Goal: Book appointment/travel/reservation

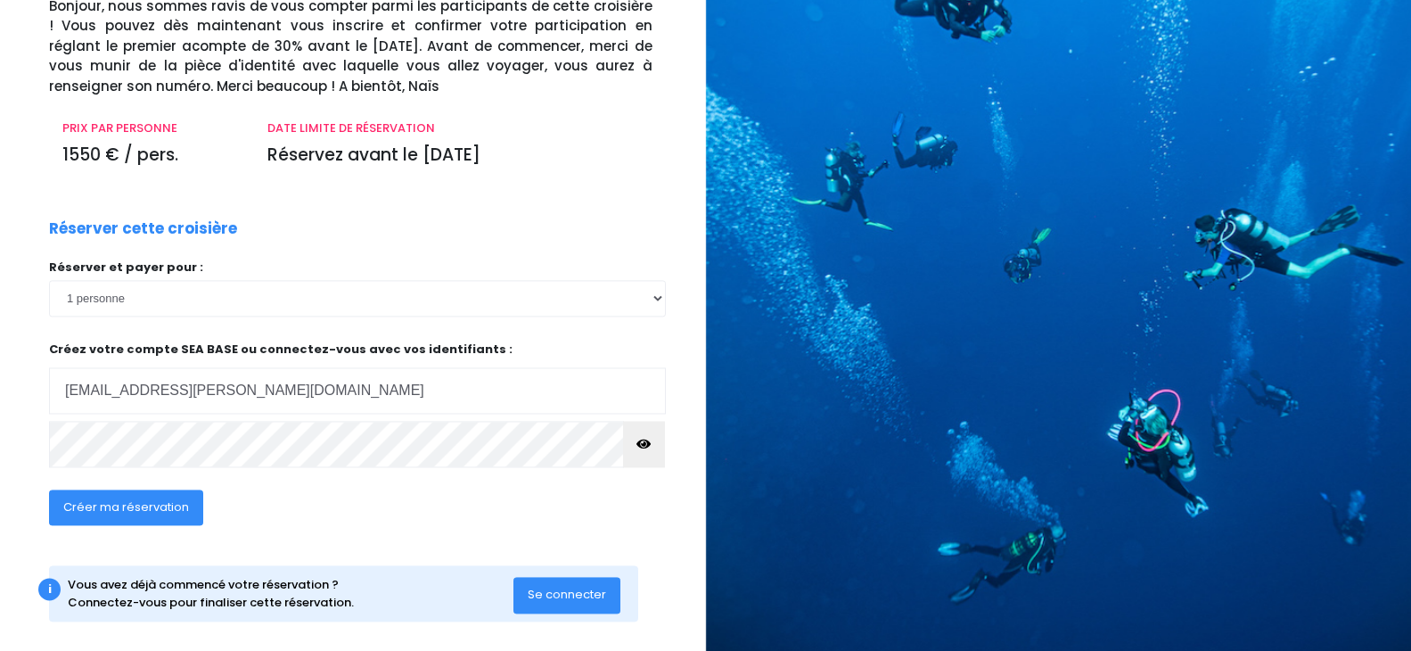
scroll to position [157, 0]
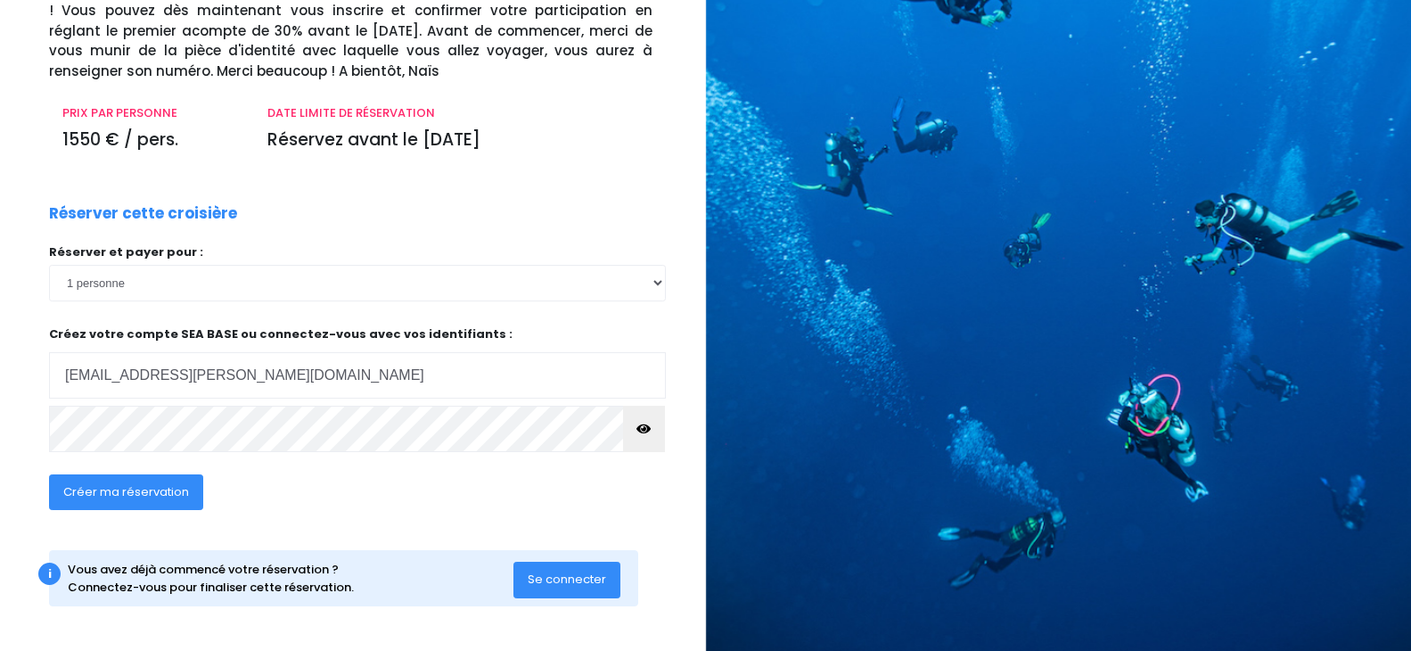
click at [123, 493] on span "Créer ma réservation" at bounding box center [126, 491] width 126 height 17
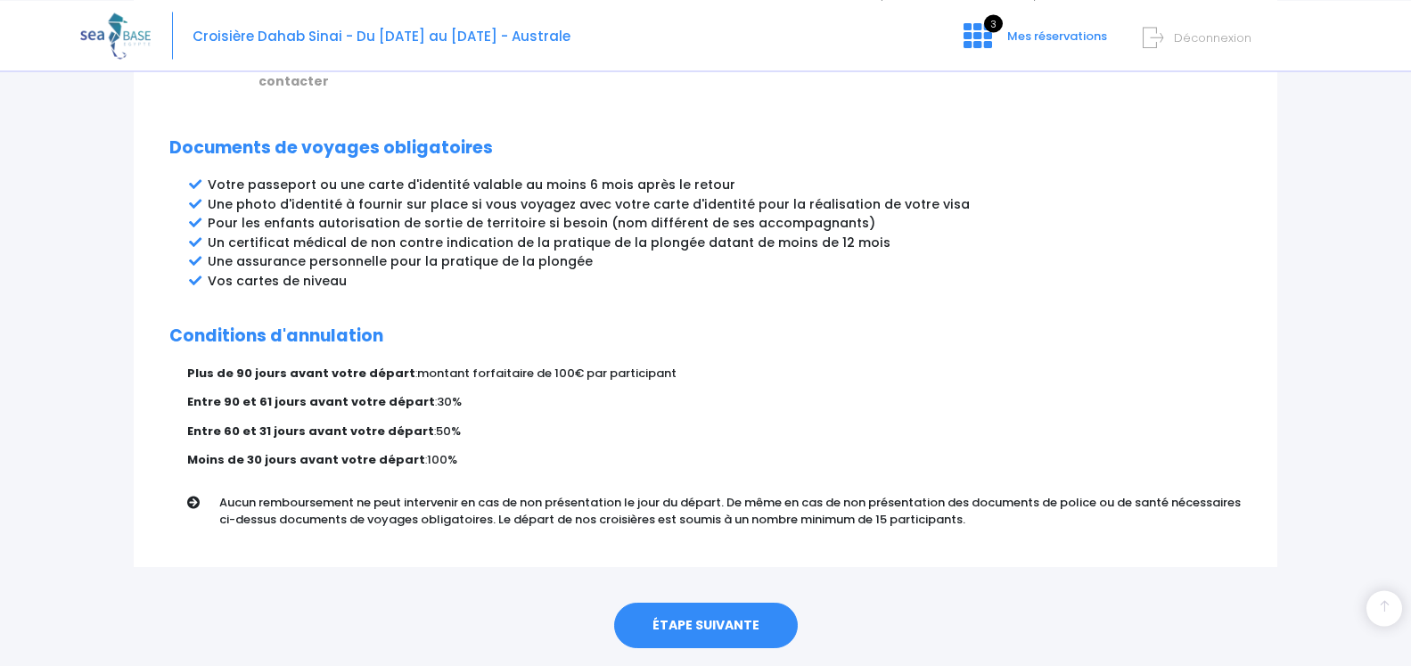
scroll to position [946, 0]
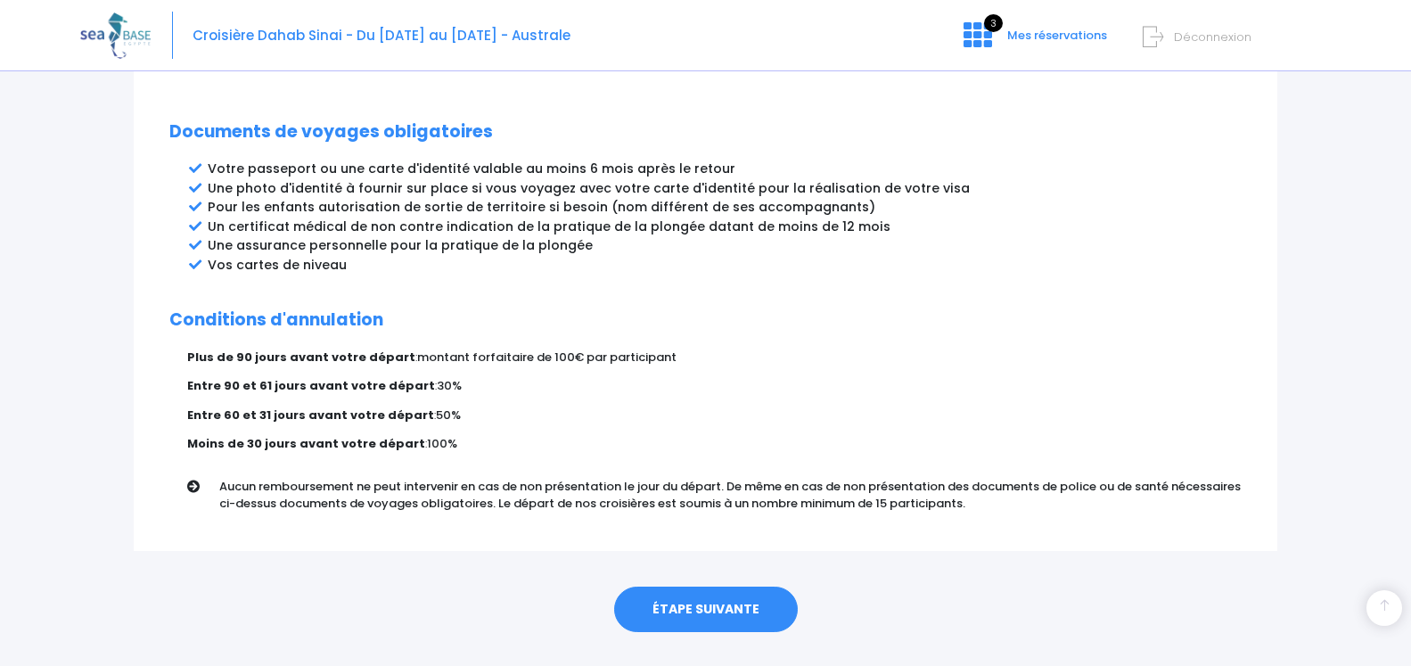
click at [703, 587] on link "ÉTAPE SUIVANTE" at bounding box center [706, 610] width 184 height 46
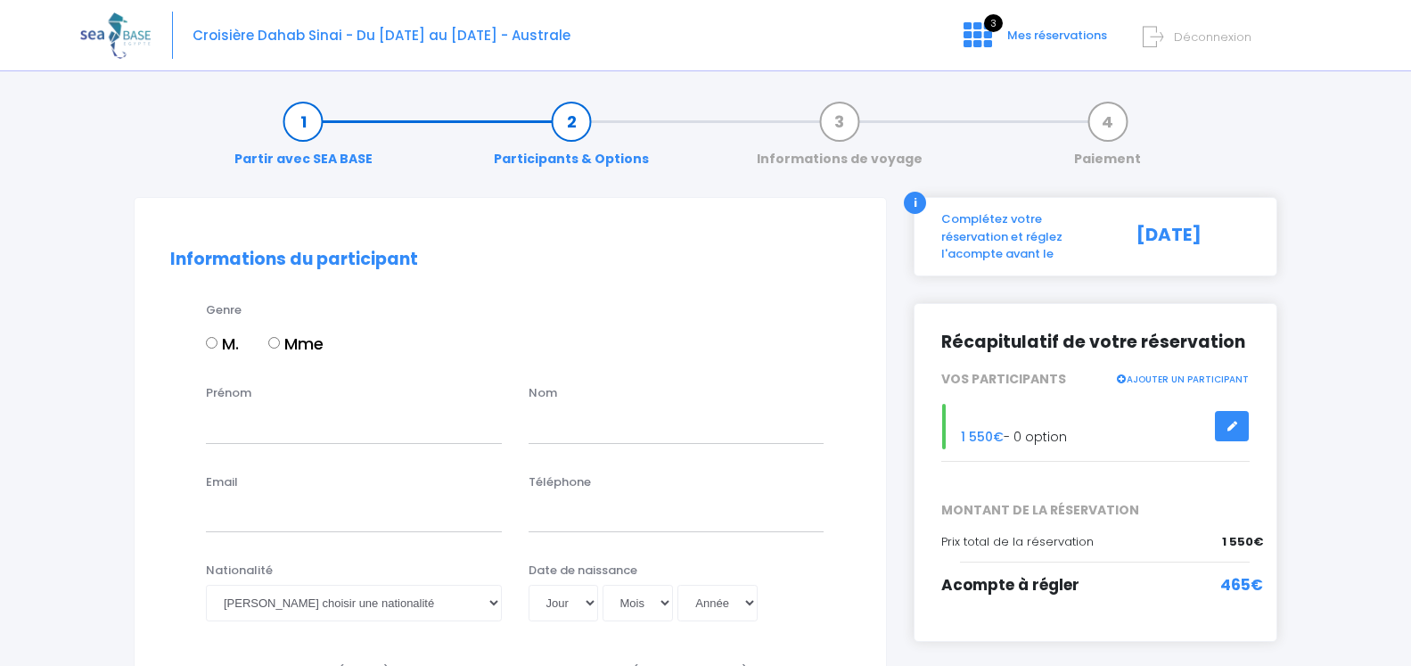
click at [214, 342] on input "M." at bounding box center [212, 343] width 12 height 12
radio input "true"
click at [231, 414] on input "Prénom" at bounding box center [354, 425] width 296 height 36
type input "Patrice"
click at [556, 420] on input "text" at bounding box center [677, 425] width 296 height 36
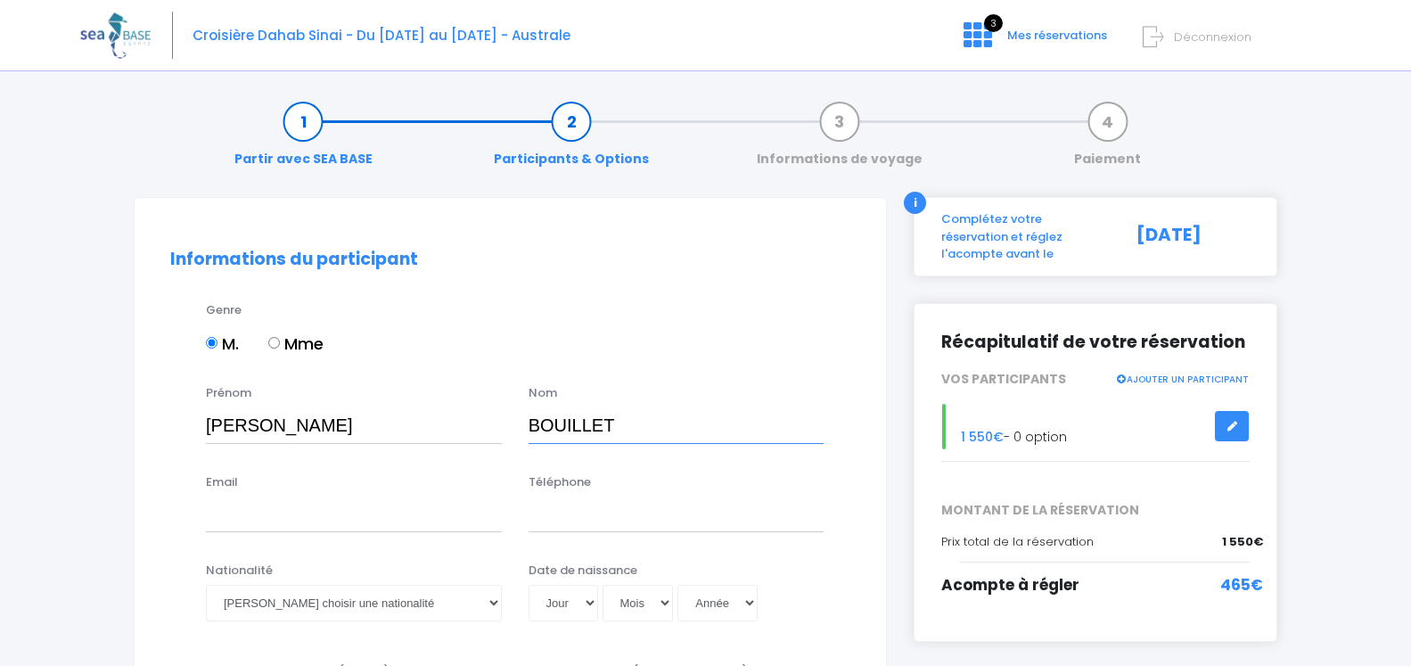
type input "BOUILLET"
click at [259, 521] on input "Email" at bounding box center [354, 515] width 296 height 36
type input "bouillet.patrice@wanadoo.fr"
click at [587, 519] on input "Téléphone" at bounding box center [677, 515] width 296 height 36
type input "0699178104"
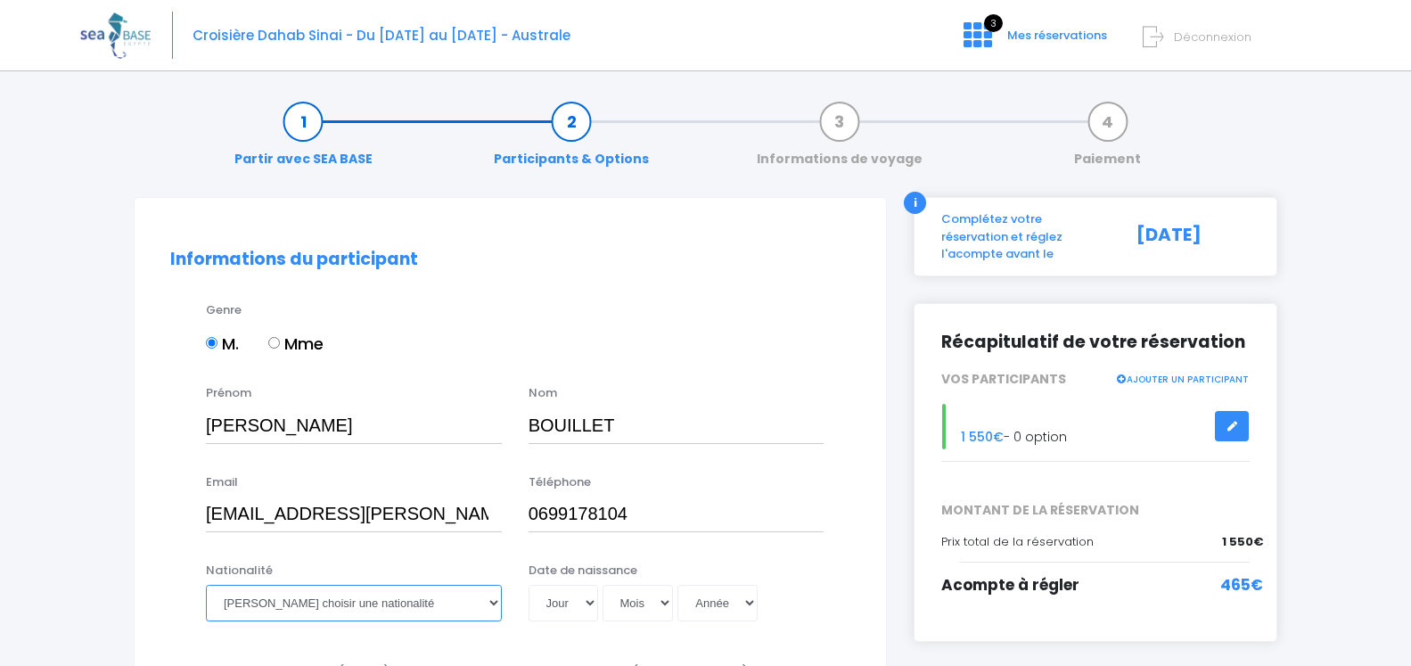
click at [381, 605] on select "Veuillez choisir une nationalité Afghane Albanaise Algerienne Allemande America…" at bounding box center [354, 603] width 296 height 36
select select "Française"
click option "Française" at bounding box center [0, 0] width 0 height 0
click at [586, 603] on select "Jour 01 02 03 04 05 06 07 08 09 10 11 12 13 14 15 16 17 18 19 20 21 22 23 24 25…" at bounding box center [564, 603] width 70 height 36
select select "18"
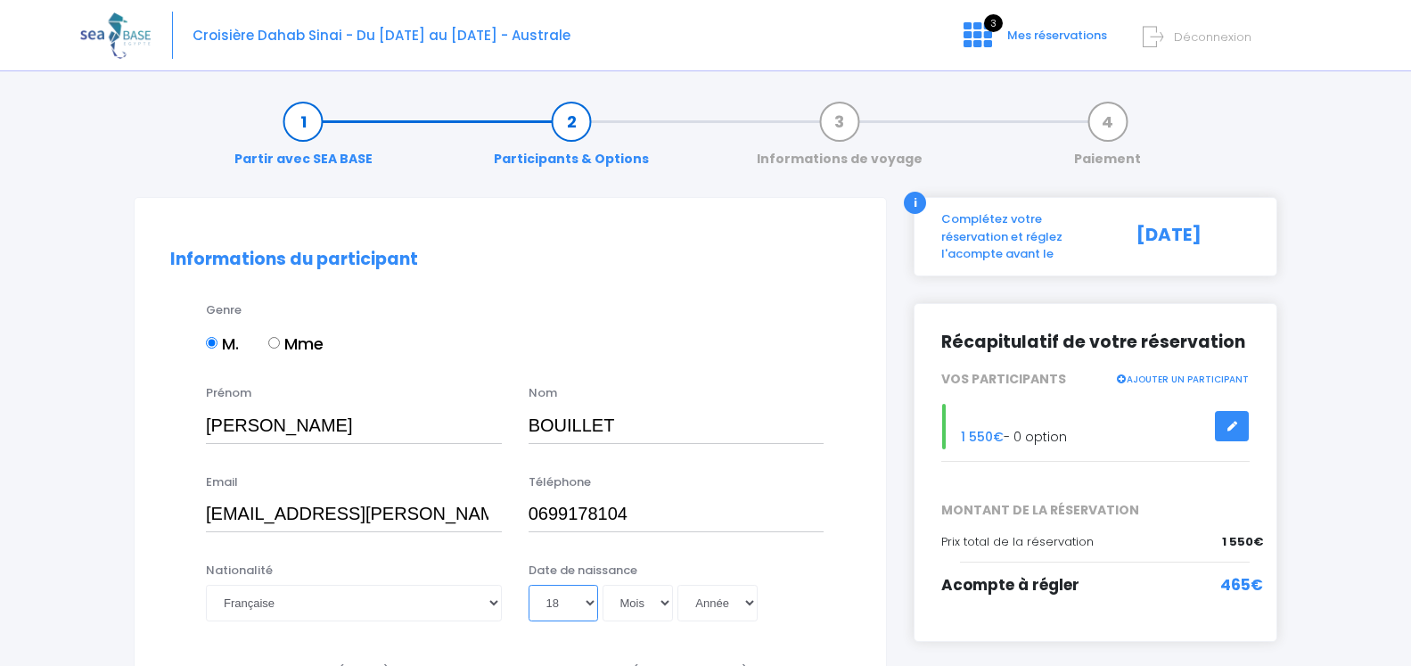
click option "18" at bounding box center [0, 0] width 0 height 0
click at [603, 585] on select "Mois 01 02 03 04 05 06 07 08 09 10 11 12" at bounding box center [638, 603] width 71 height 36
select select "04"
click option "04" at bounding box center [0, 0] width 0 height 0
click at [717, 604] on select "Année 2045 2044 2043 2042 2041 2040 2039 2038 2037 2036 2035 2034 2033 2032 203…" at bounding box center [718, 603] width 80 height 36
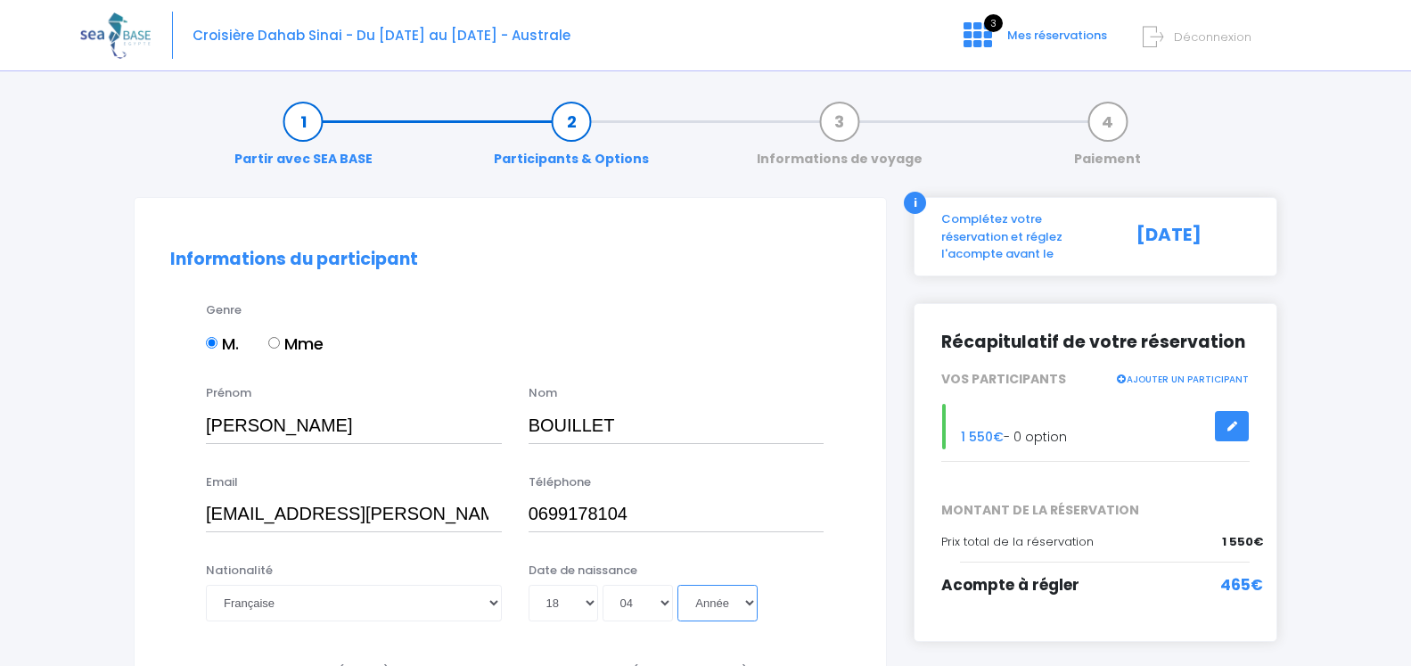
select select "1970"
click option "1970" at bounding box center [0, 0] width 0 height 0
type input "1970-04-18"
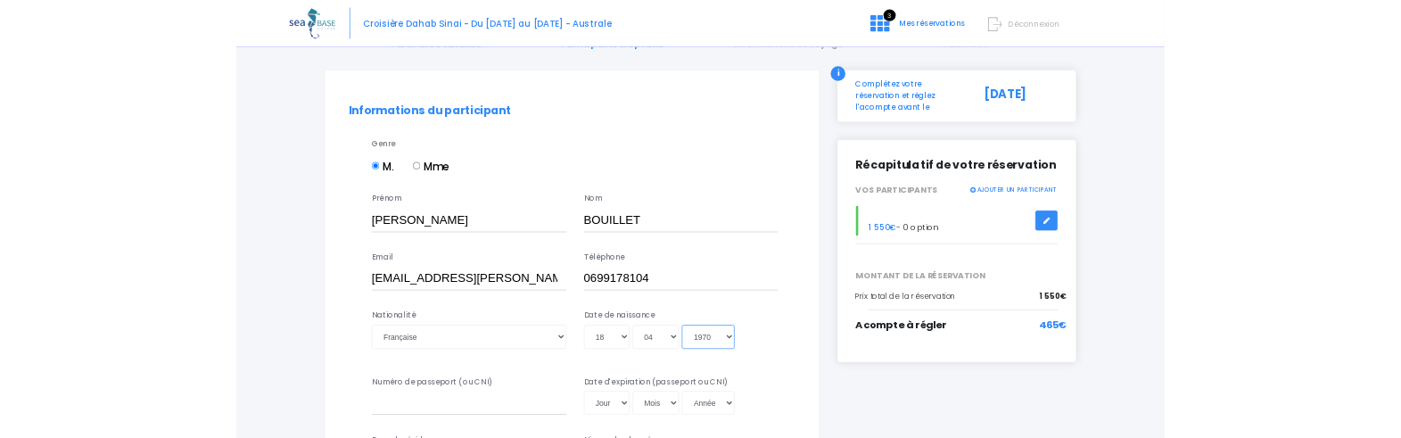
scroll to position [182, 0]
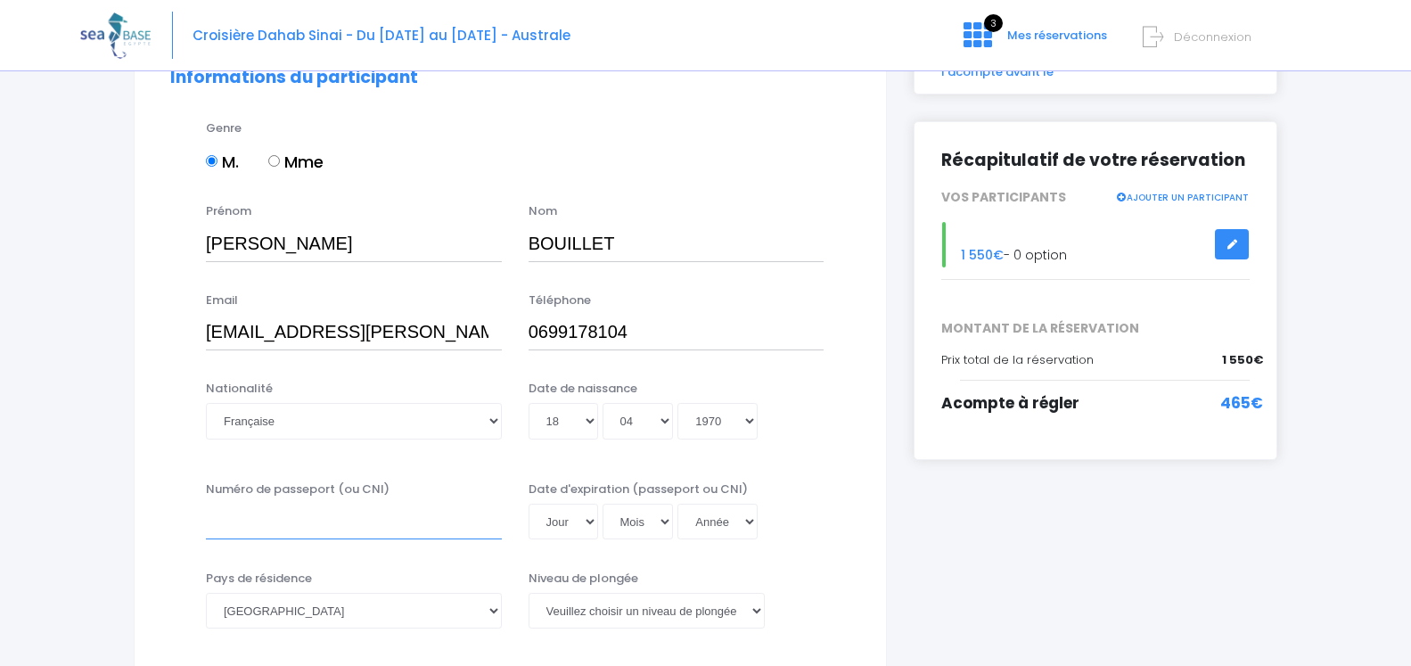
click at [275, 519] on input "Numéro de passeport (ou CNI)" at bounding box center [354, 522] width 296 height 36
drag, startPoint x: 745, startPoint y: 251, endPoint x: 744, endPoint y: 295, distance: 44.6
click at [744, 261] on input "BOUILLET" at bounding box center [677, 244] width 296 height 36
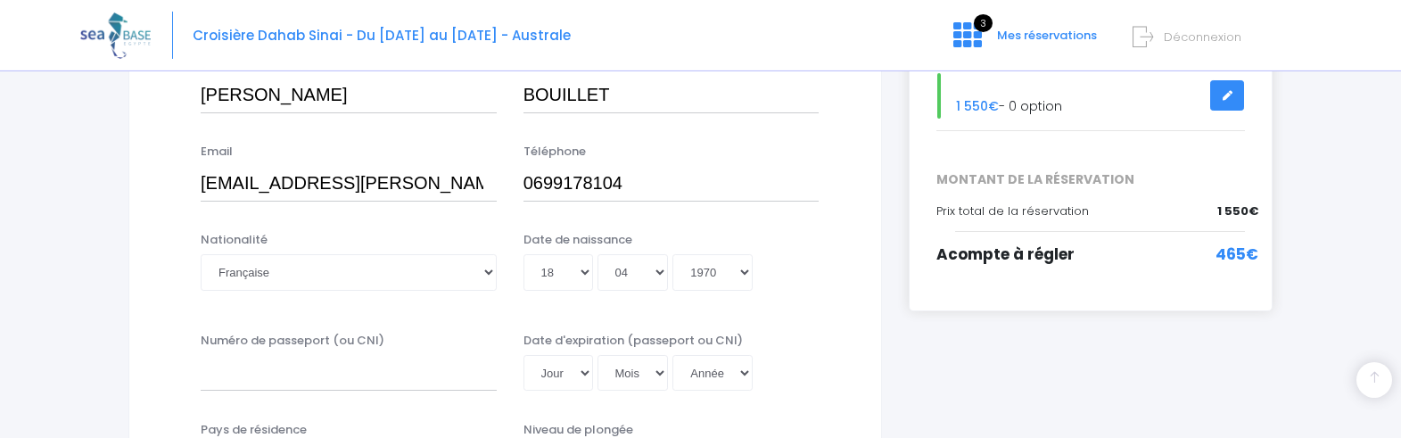
scroll to position [364, 0]
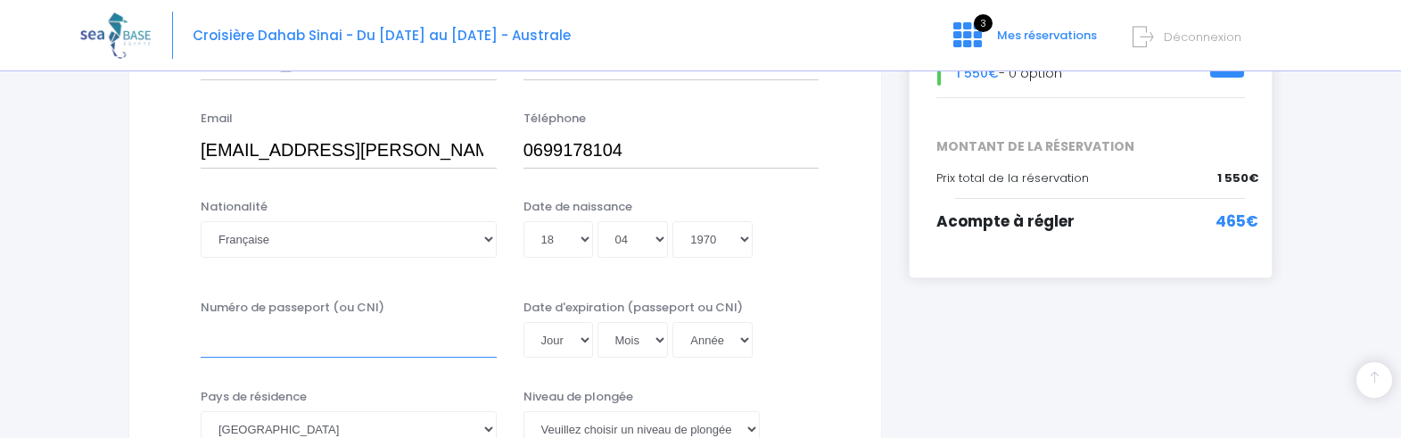
click at [297, 335] on input "Numéro de passeport (ou CNI)" at bounding box center [349, 340] width 296 height 36
type input "17EK78069"
click at [582, 336] on select "Jour 01 02 03 04 05 06 07 08 09 10 11 12 13 14 15 16 17 18 19 20 21 22 23 24 25…" at bounding box center [558, 340] width 70 height 36
select select "30"
click option "30" at bounding box center [0, 0] width 0 height 0
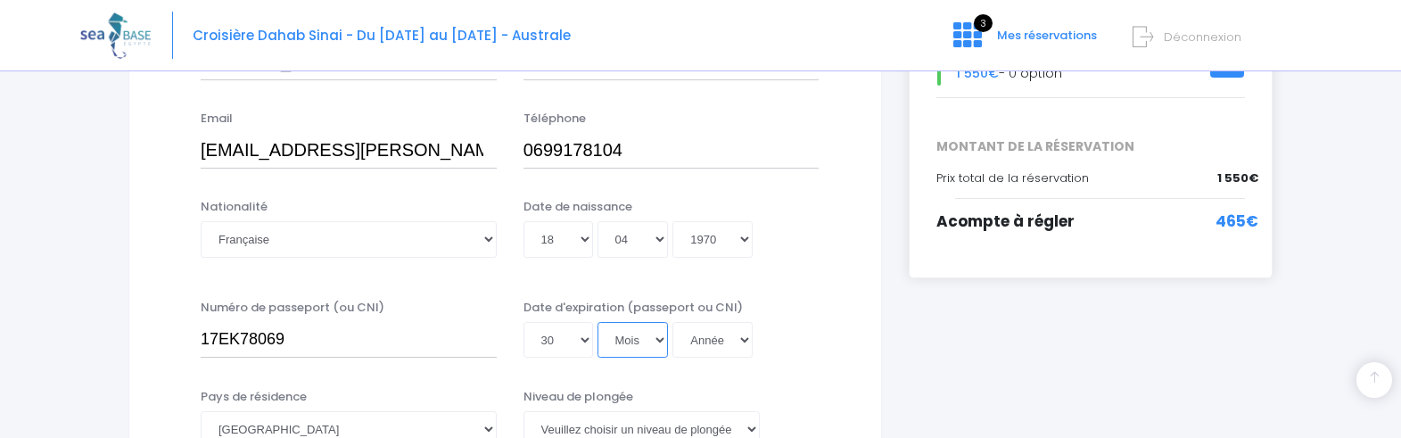
click at [597, 322] on select "Mois 01 02 03 04 05 06 07 08 09 10 11 12" at bounding box center [632, 340] width 71 height 36
select select "11"
click option "11" at bounding box center [0, 0] width 0 height 0
click at [712, 344] on select "Année 2045 2044 2043 2042 2041 2040 2039 2038 2037 2036 2035 2034 2033 2032 203…" at bounding box center [712, 340] width 80 height 36
select select "2027"
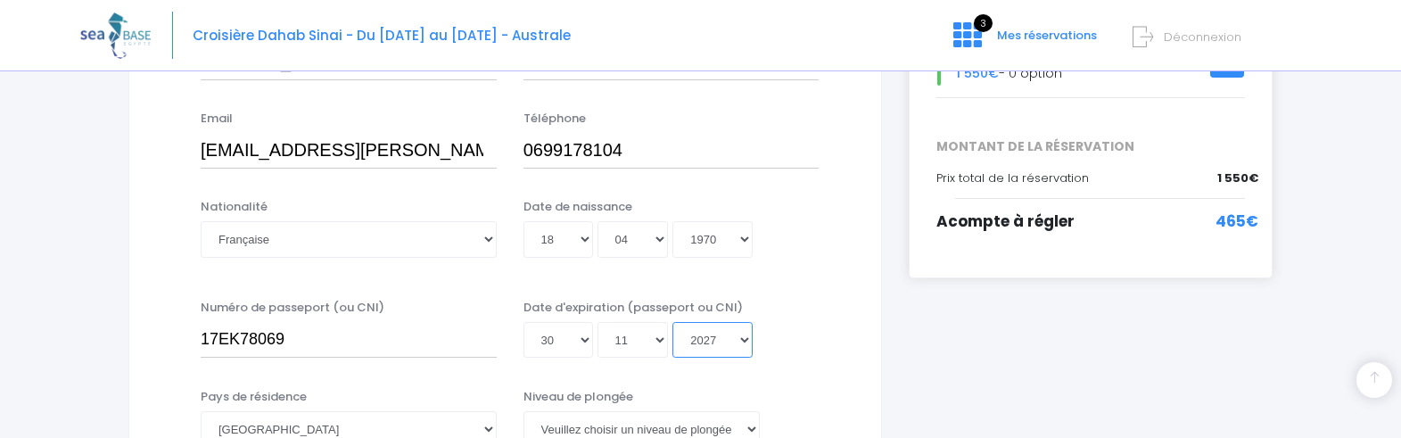
click option "2027" at bounding box center [0, 0] width 0 height 0
type input "2027-11-30"
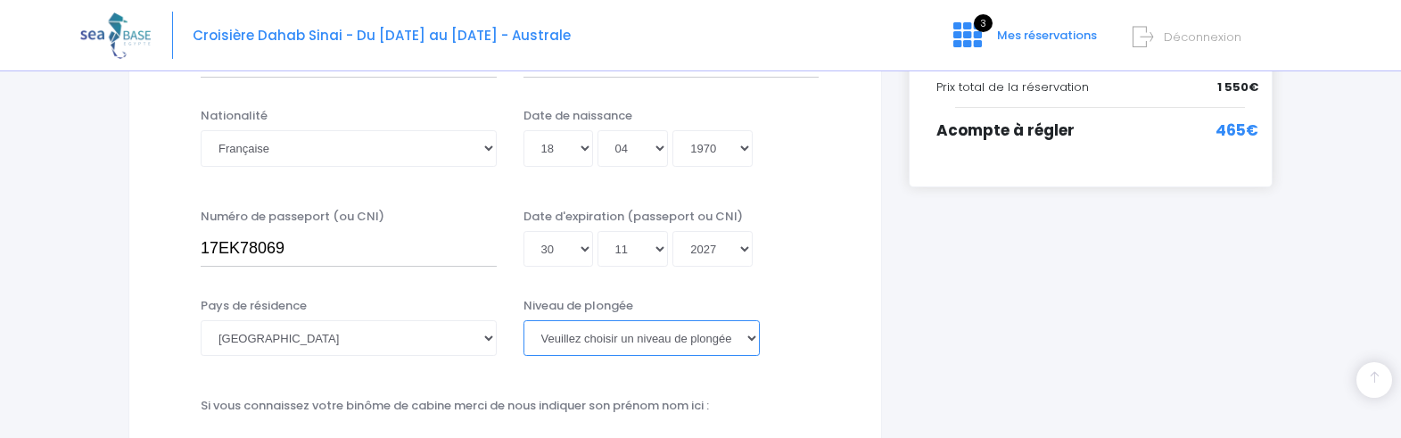
click at [747, 340] on select "Veuillez choisir un niveau de plongée Non plongeur Junior OW diver Adventure OW…" at bounding box center [641, 338] width 236 height 36
select select "Instructeur"
click option "Instructeur" at bounding box center [0, 0] width 0 height 0
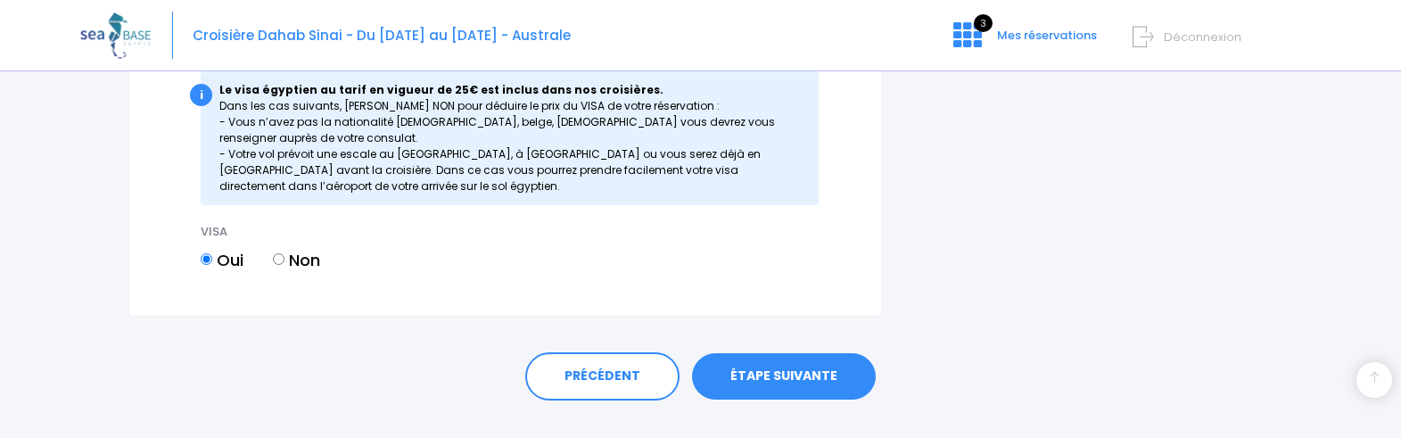
scroll to position [2256, 0]
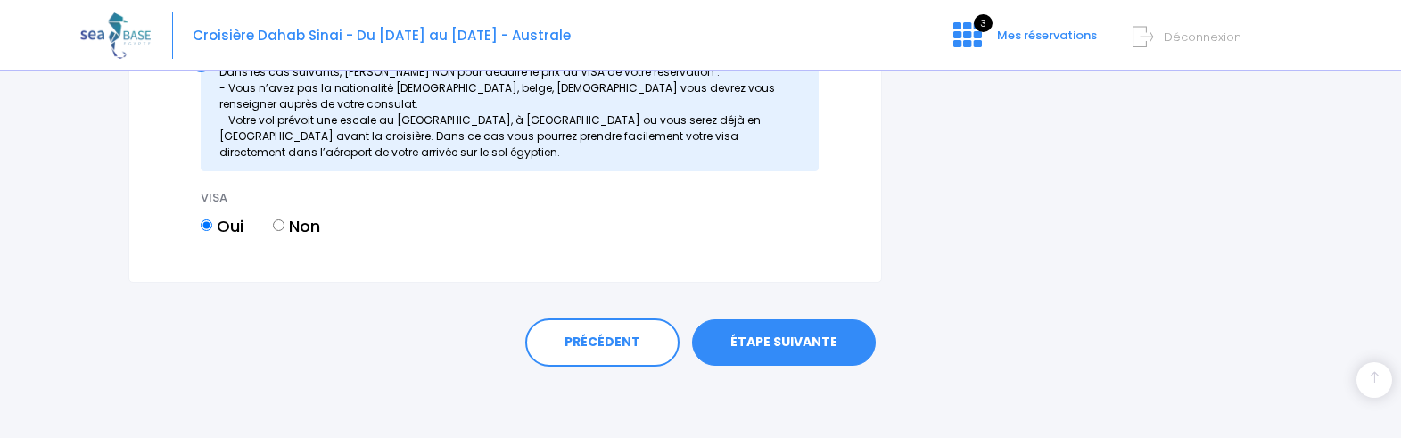
click at [826, 355] on link "ÉTAPE SUIVANTE" at bounding box center [784, 342] width 184 height 46
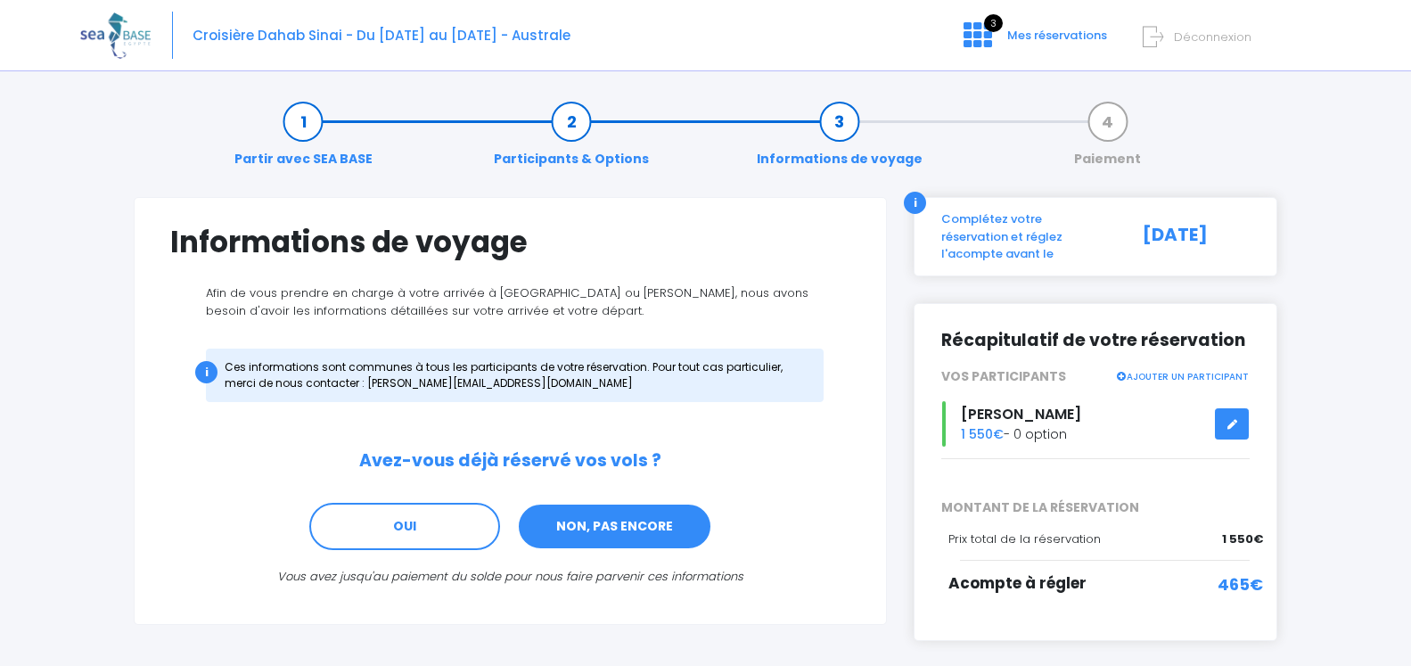
click at [603, 437] on link "NON, PAS ENCORE" at bounding box center [614, 527] width 195 height 48
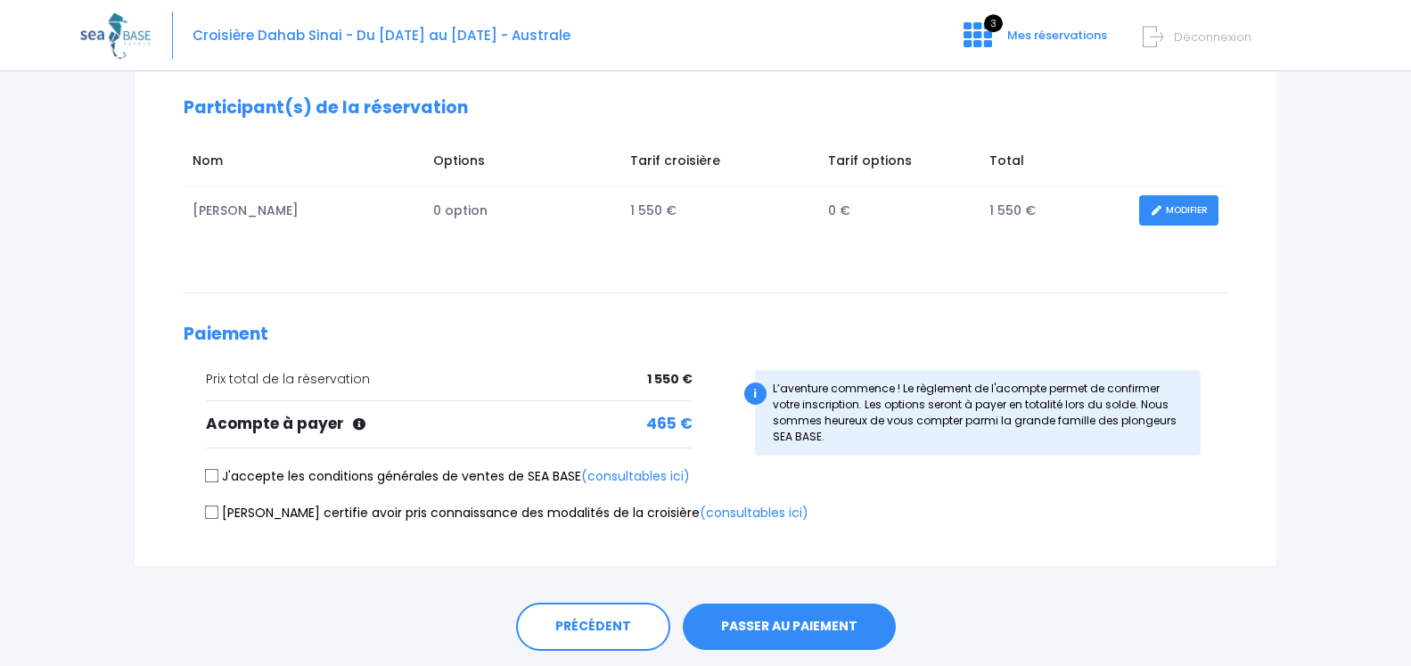
scroll to position [273, 0]
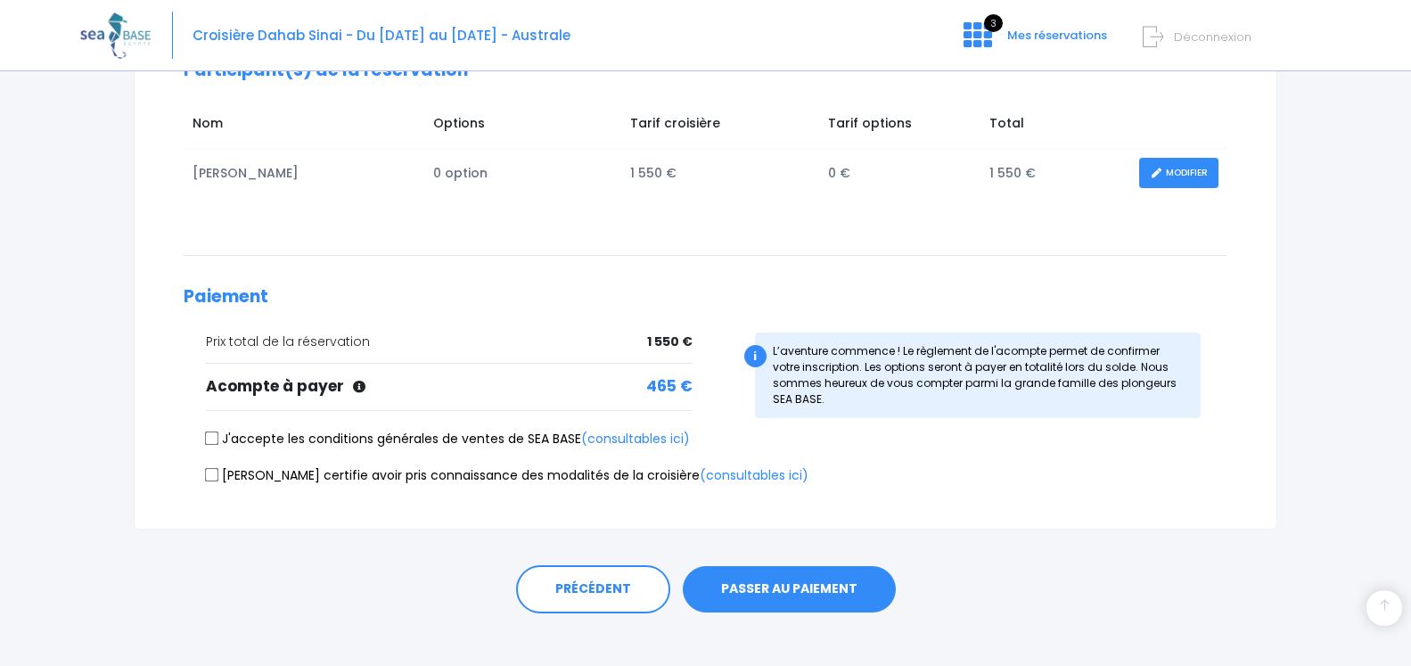
click at [212, 438] on input "J'accepte les conditions générales de ventes de SEA BASE (consultables ici)" at bounding box center [212, 438] width 14 height 14
checkbox input "true"
click at [214, 479] on input "[PERSON_NAME] certifie avoir pris connaissance des modalités de la croisière (c…" at bounding box center [212, 474] width 14 height 14
checkbox input "true"
click at [793, 597] on button "PASSER AU PAIEMENT" at bounding box center [789, 589] width 213 height 46
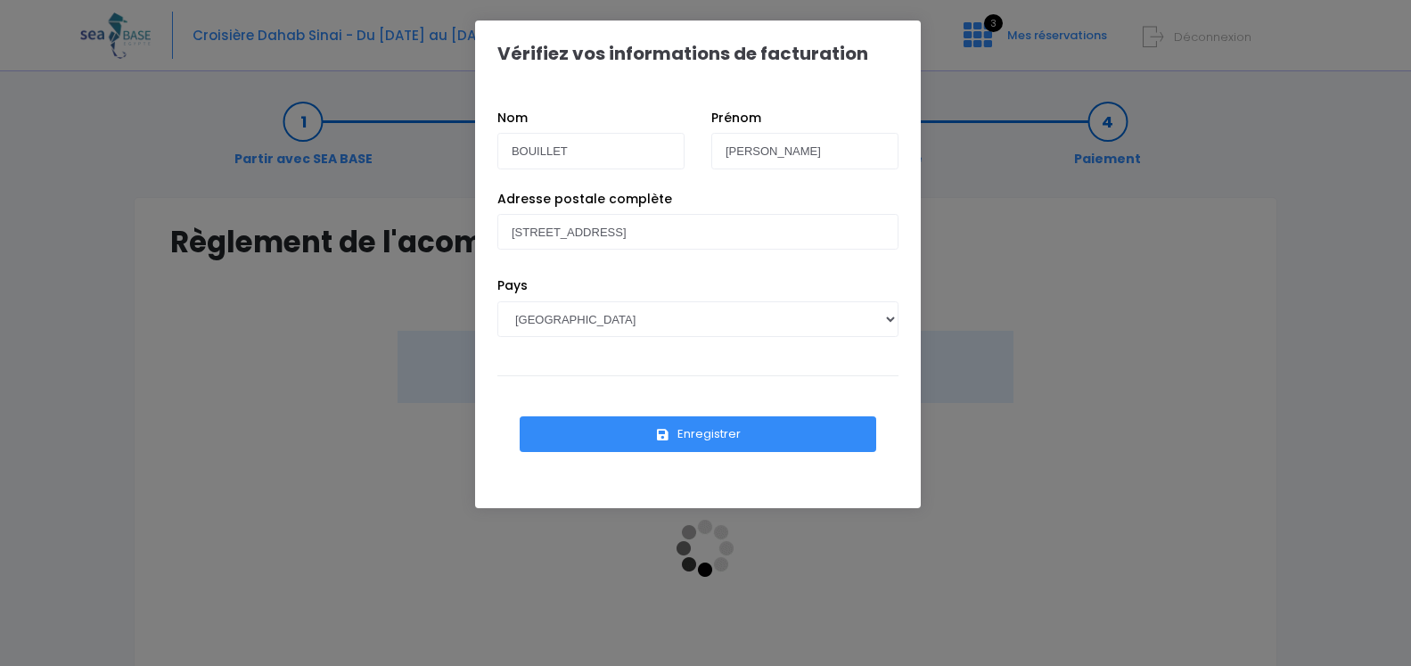
click at [752, 437] on button "Enregistrer" at bounding box center [698, 434] width 357 height 36
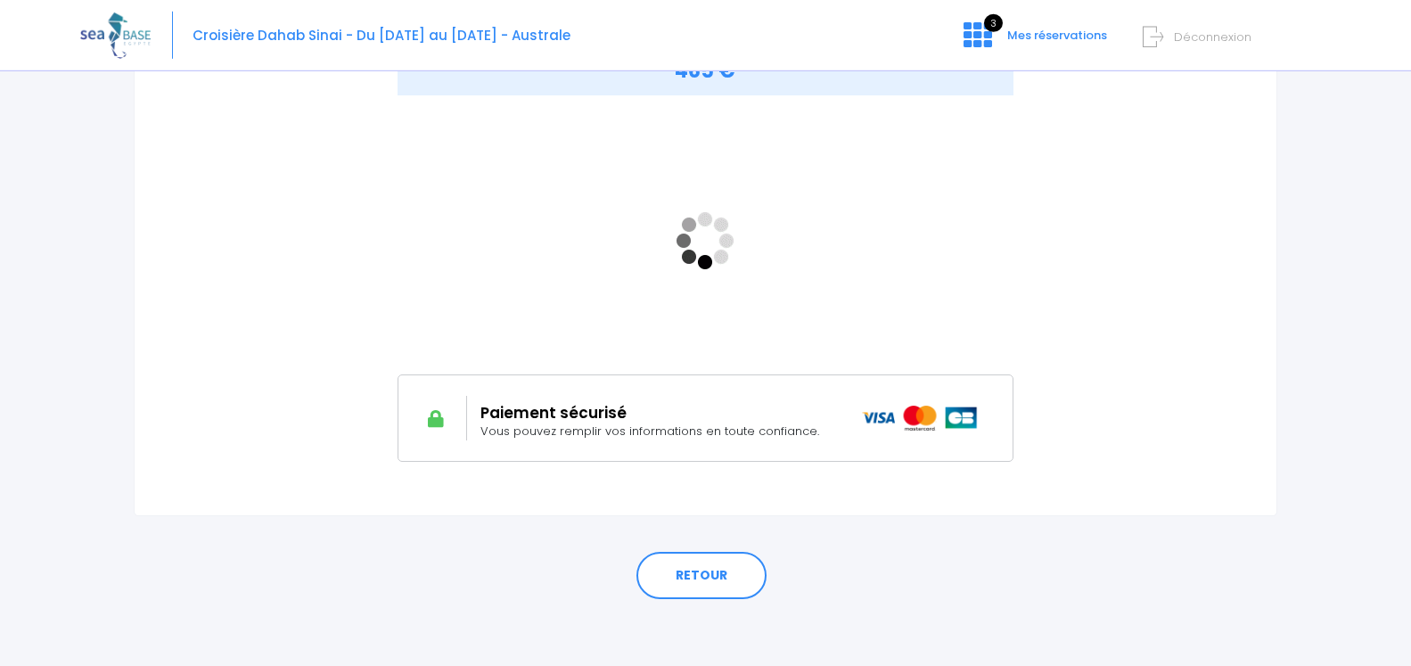
scroll to position [312, 0]
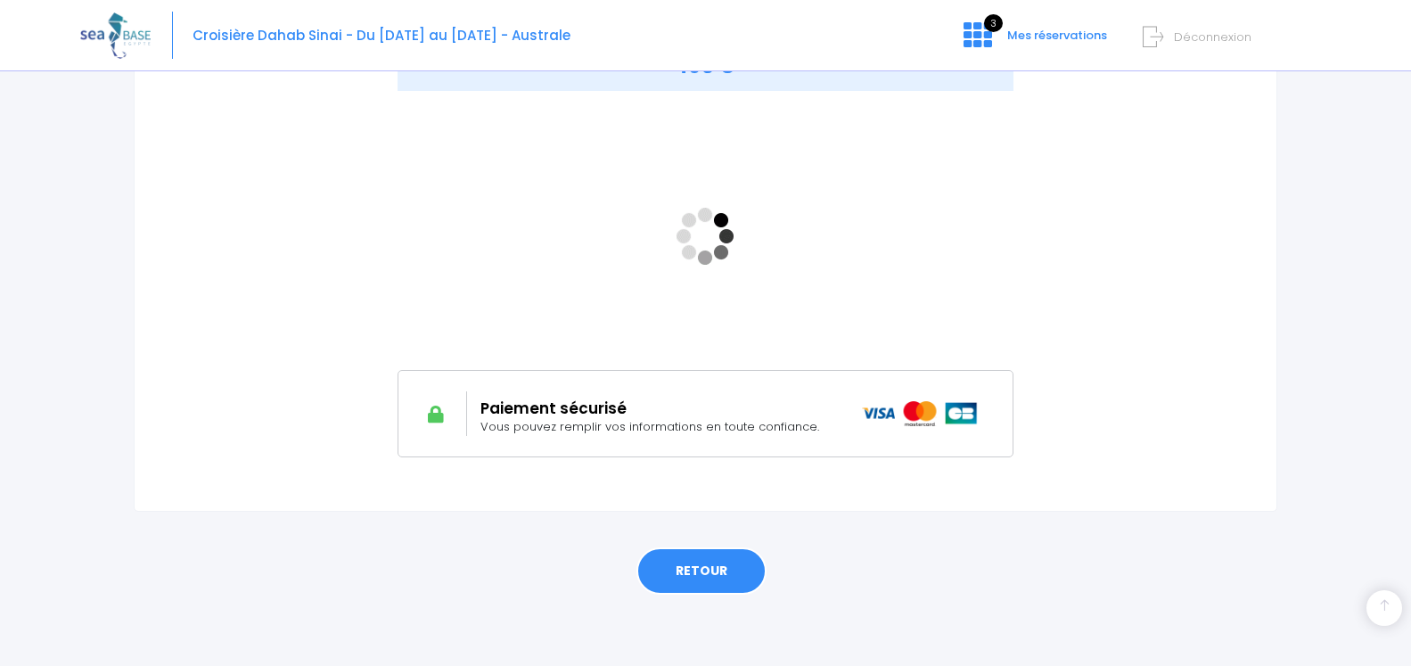
click at [712, 575] on link "RETOUR" at bounding box center [702, 571] width 130 height 48
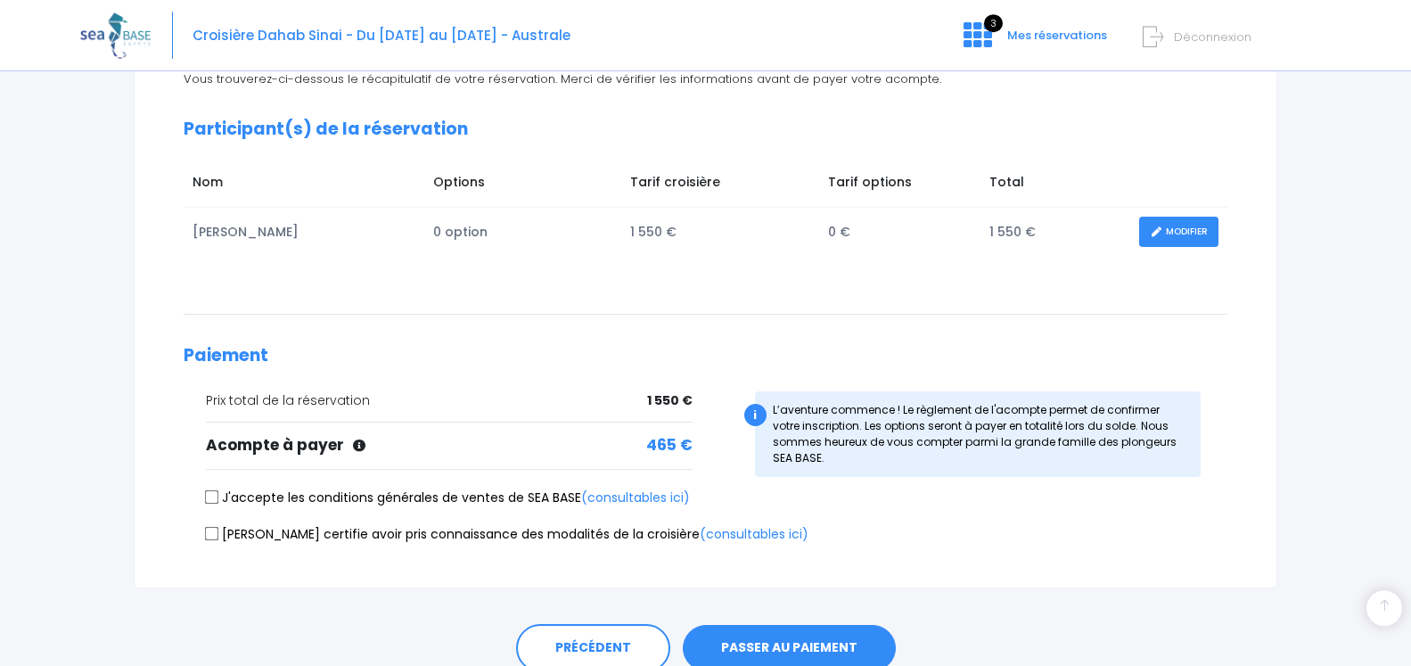
scroll to position [292, 0]
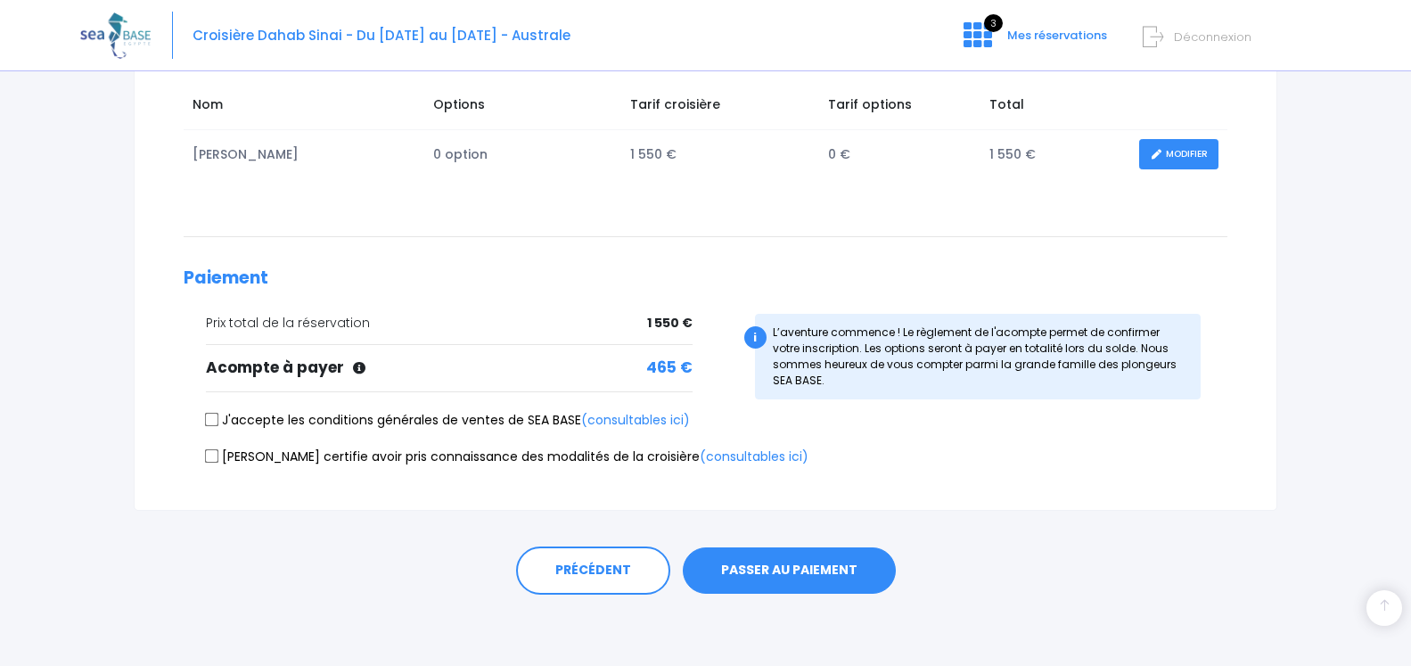
click at [794, 569] on button "PASSER AU PAIEMENT" at bounding box center [789, 570] width 213 height 46
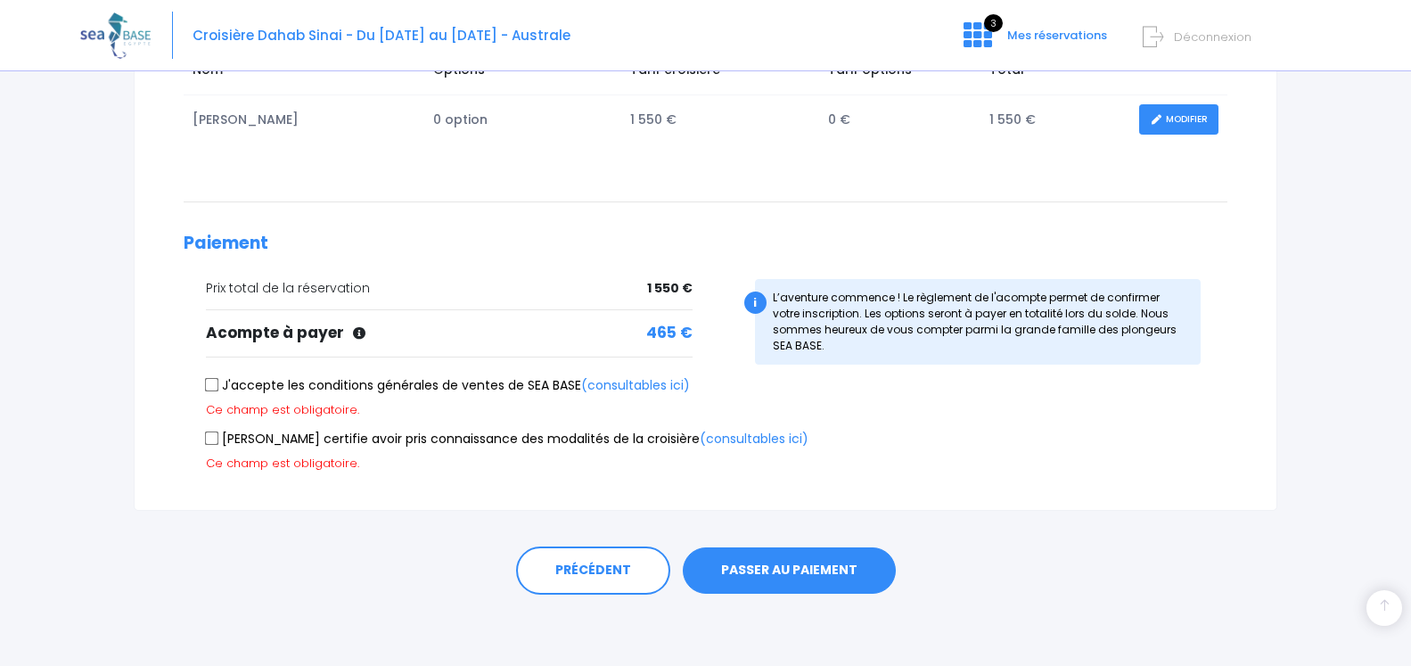
click at [215, 389] on input "J'accepte les conditions générales de ventes de SEA BASE (consultables ici)" at bounding box center [212, 385] width 14 height 14
checkbox input "true"
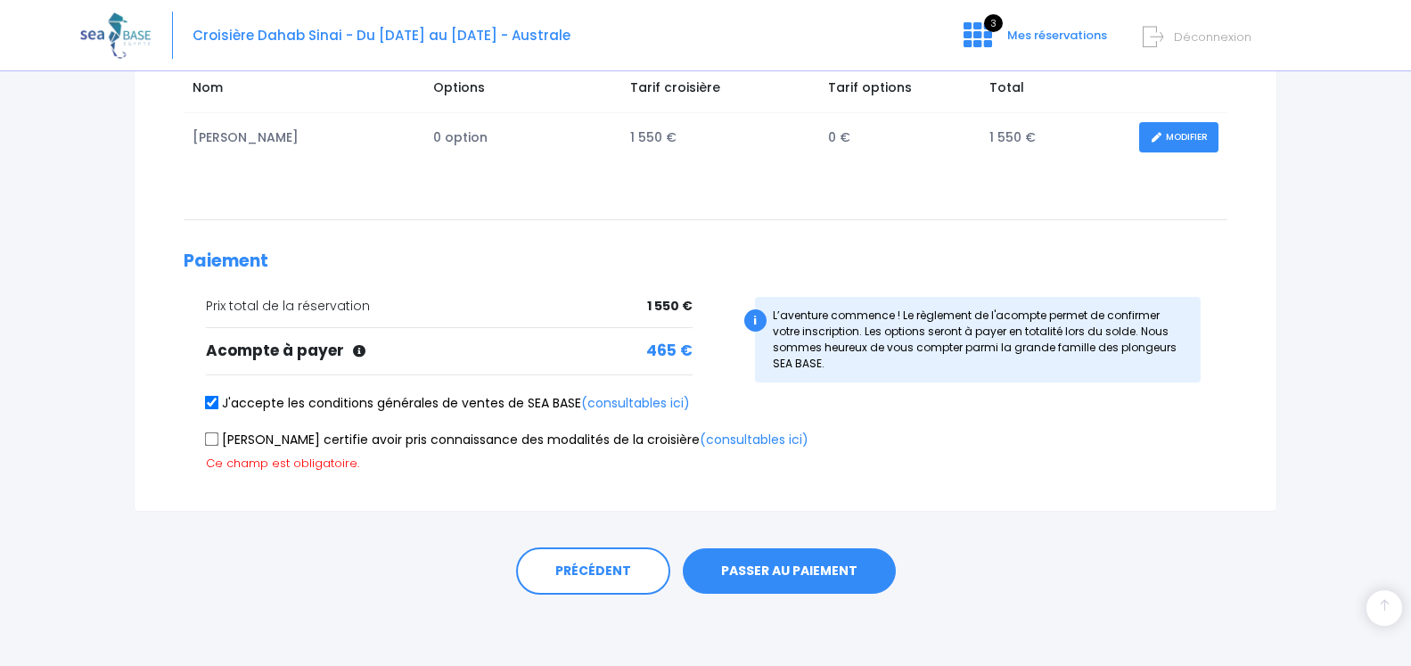
click at [212, 446] on input "Je certifie avoir pris connaissance des modalités de la croisière (consultables…" at bounding box center [212, 438] width 14 height 14
checkbox input "true"
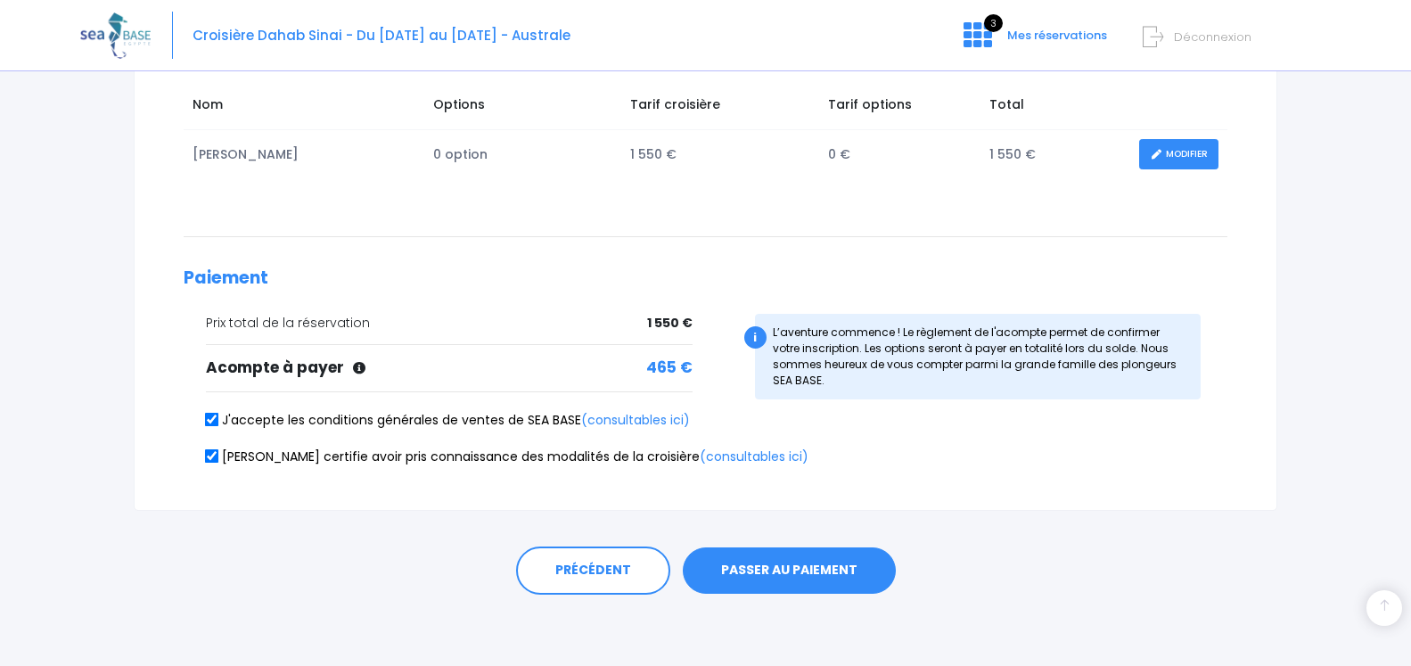
click at [809, 579] on button "PASSER AU PAIEMENT" at bounding box center [789, 570] width 213 height 46
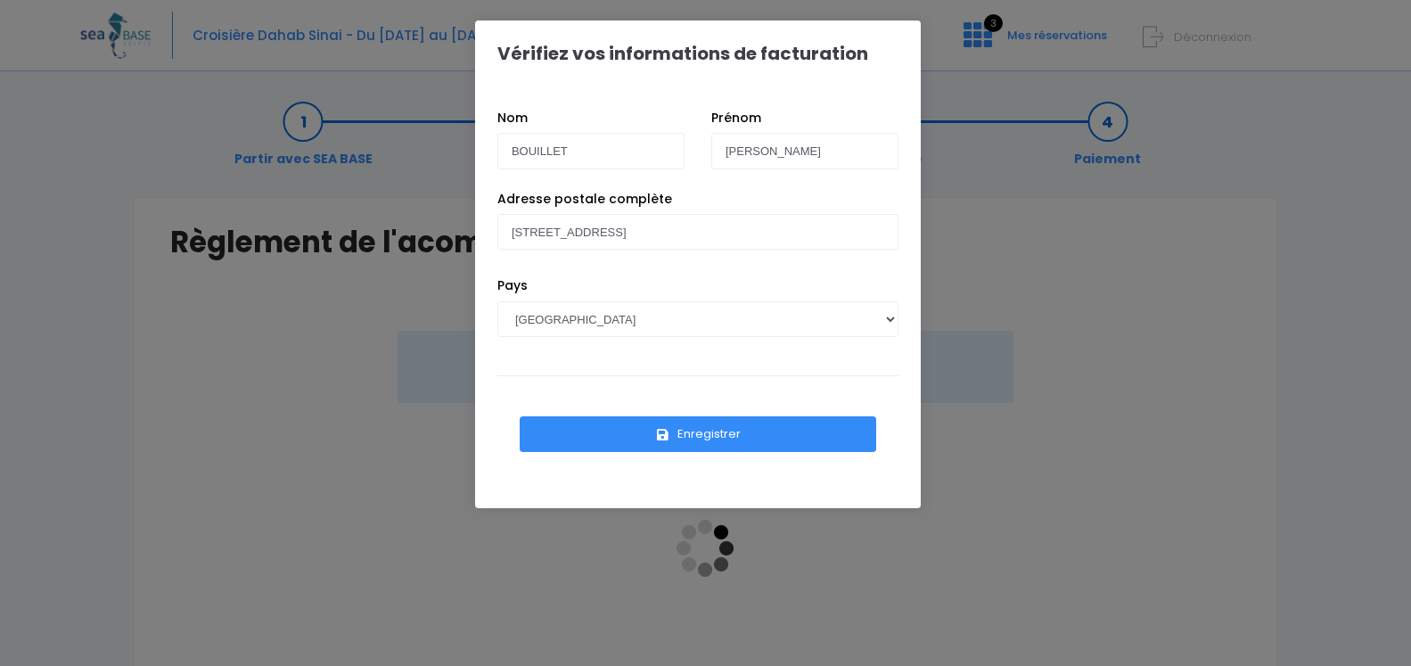
click at [711, 434] on button "Enregistrer" at bounding box center [698, 434] width 357 height 36
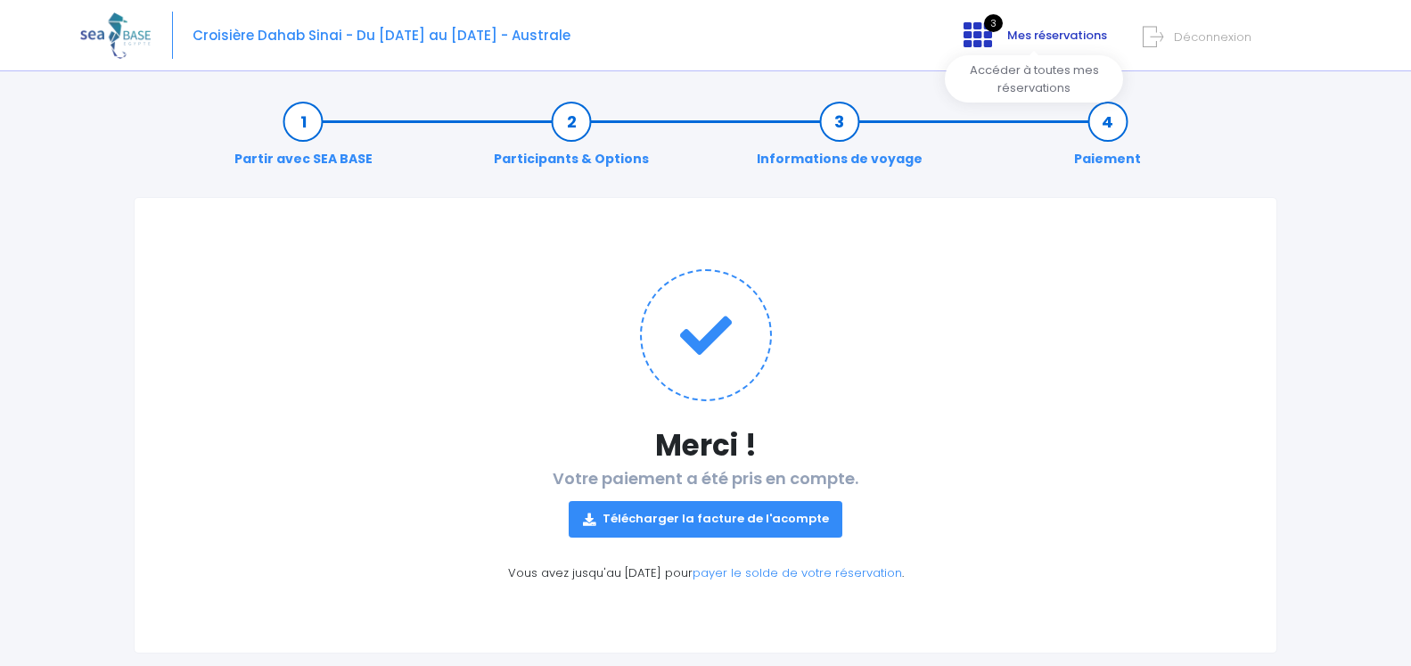
click at [1023, 34] on span "Mes réservations" at bounding box center [1057, 35] width 100 height 17
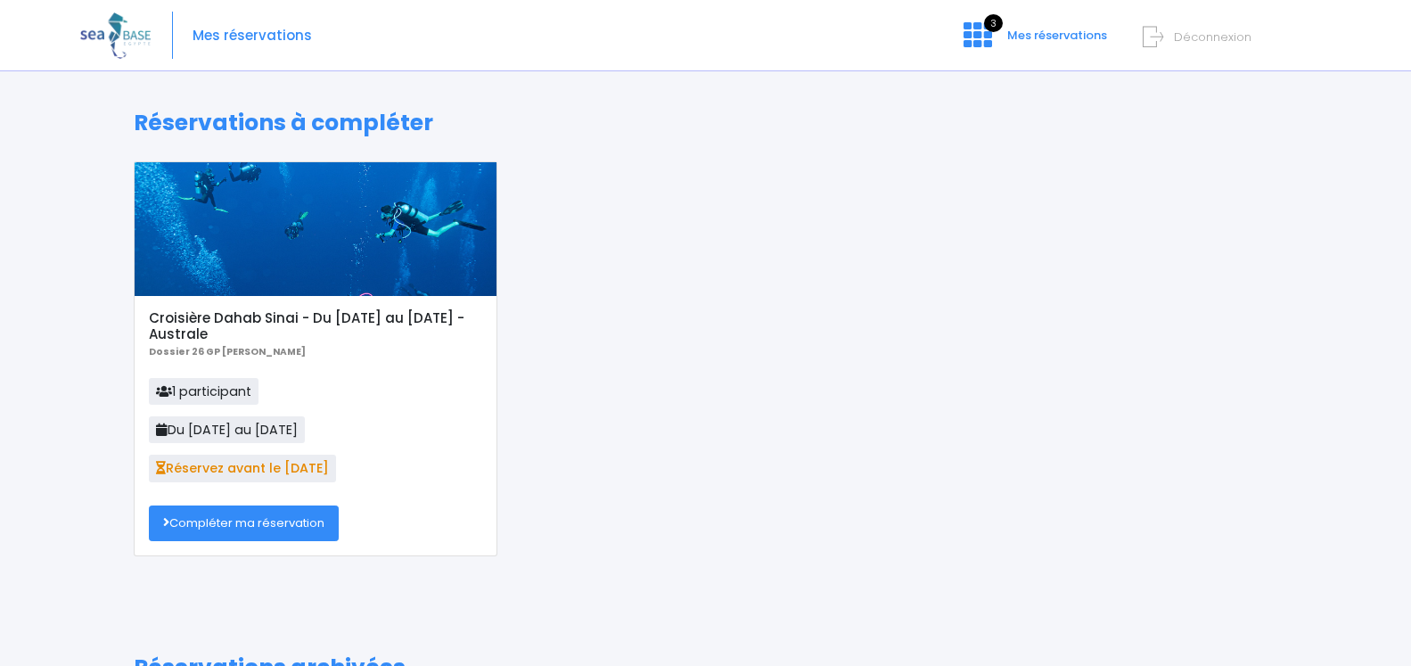
click at [1225, 35] on span "Déconnexion" at bounding box center [1213, 37] width 78 height 17
